Goal: Ask a question

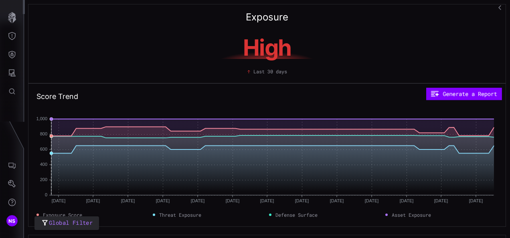
drag, startPoint x: 57, startPoint y: 194, endPoint x: 34, endPoint y: 197, distance: 23.1
click at [34, 197] on div "Score Trend Generate a Report [DATE] Jun [DATE] Jun [DATE] [DATE] [DATE] [DATE]…" at bounding box center [267, 155] width 478 height 144
click at [14, 164] on icon "AI Chat" at bounding box center [12, 166] width 8 height 8
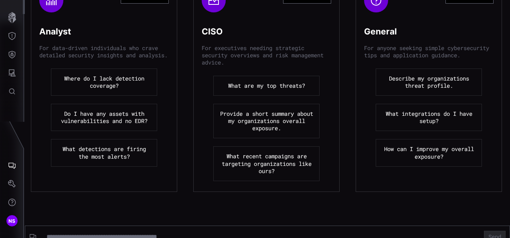
scroll to position [144, 0]
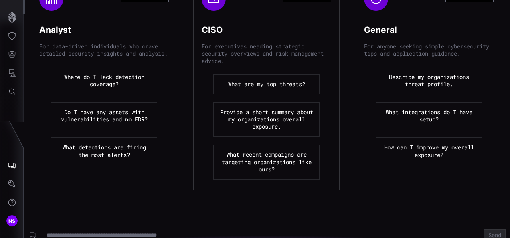
click at [270, 105] on button "Provide a short summary about my organizations overall exposure." at bounding box center [266, 119] width 106 height 35
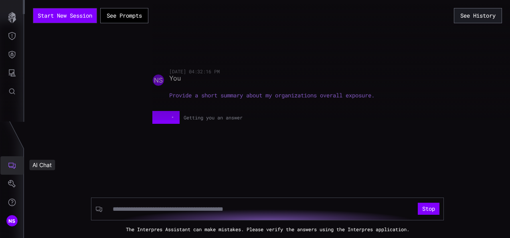
click at [7, 163] on button "AI Chat" at bounding box center [11, 165] width 23 height 18
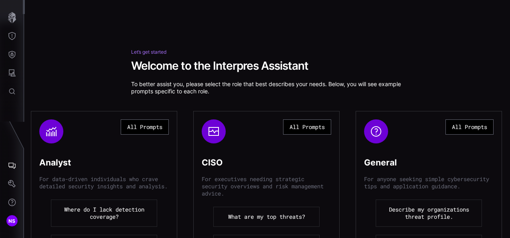
scroll to position [10, 0]
click at [170, 71] on h1 "Welcome to the Interpres Assistant" at bounding box center [267, 66] width 273 height 14
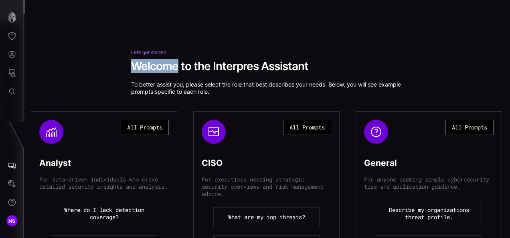
click at [170, 71] on h1 "Welcome to the Interpres Assistant" at bounding box center [267, 66] width 273 height 14
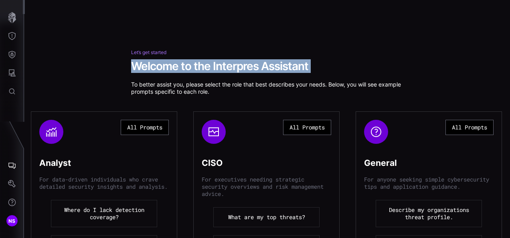
scroll to position [10, 0]
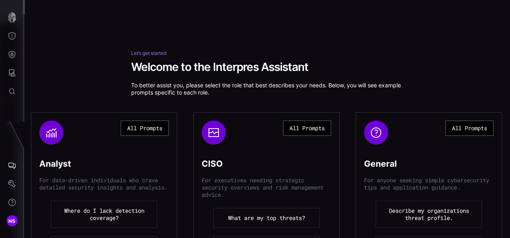
click at [210, 83] on p "To better assist you, please select the role that best describes your needs. Be…" at bounding box center [267, 89] width 273 height 14
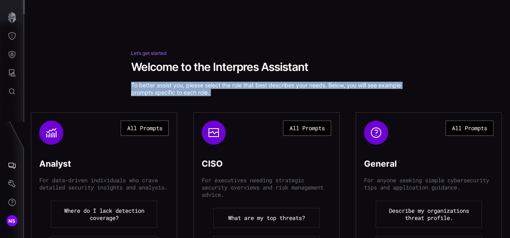
click at [210, 83] on p "To better assist you, please select the role that best describes your needs. Be…" at bounding box center [267, 89] width 273 height 14
drag, startPoint x: 210, startPoint y: 83, endPoint x: 192, endPoint y: 85, distance: 18.5
click at [192, 85] on p "To better assist you, please select the role that best describes your needs. Be…" at bounding box center [267, 89] width 273 height 14
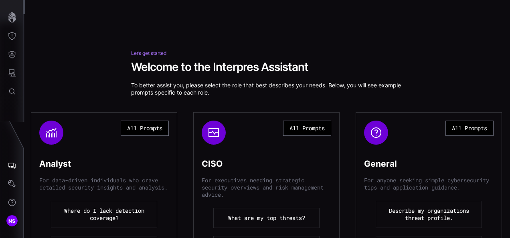
click at [192, 85] on p "To better assist you, please select the role that best describes your needs. Be…" at bounding box center [267, 89] width 273 height 14
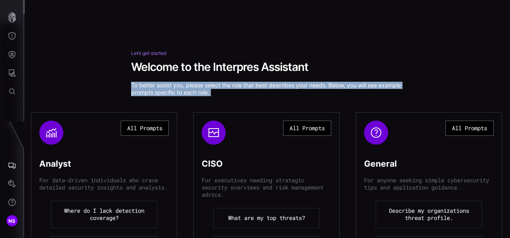
click at [192, 85] on p "To better assist you, please select the role that best describes your needs. Be…" at bounding box center [267, 89] width 273 height 14
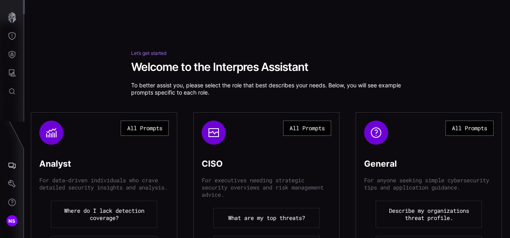
click at [193, 73] on h1 "Welcome to the Interpres Assistant" at bounding box center [267, 67] width 273 height 14
drag, startPoint x: 193, startPoint y: 73, endPoint x: 195, endPoint y: 90, distance: 17.4
click at [195, 90] on p "To better assist you, please select the role that best describes your needs. Be…" at bounding box center [267, 89] width 273 height 14
click at [196, 66] on h1 "Welcome to the Interpres Assistant" at bounding box center [267, 67] width 273 height 14
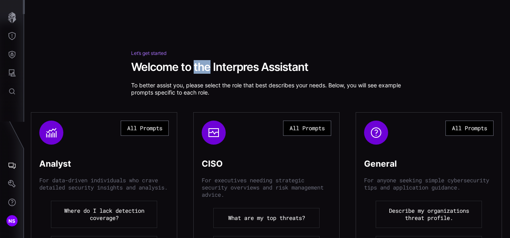
click at [196, 66] on h1 "Welcome to the Interpres Assistant" at bounding box center [267, 67] width 273 height 14
drag, startPoint x: 196, startPoint y: 66, endPoint x: 195, endPoint y: 83, distance: 16.5
click at [195, 83] on p "To better assist you, please select the role that best describes your needs. Be…" at bounding box center [267, 89] width 273 height 14
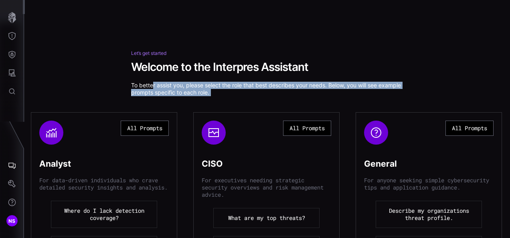
drag, startPoint x: 195, startPoint y: 83, endPoint x: 149, endPoint y: 86, distance: 46.6
click at [149, 86] on p "To better assist you, please select the role that best describes your needs. Be…" at bounding box center [267, 89] width 273 height 14
